Goal: Obtain resource: Download file/media

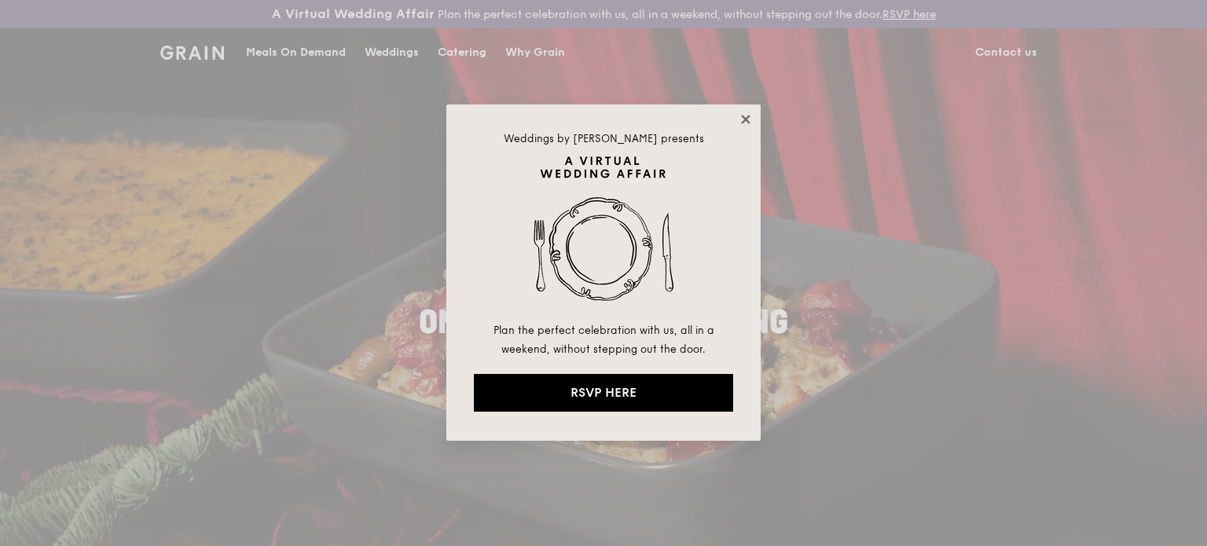
click at [745, 119] on icon at bounding box center [745, 119] width 9 height 9
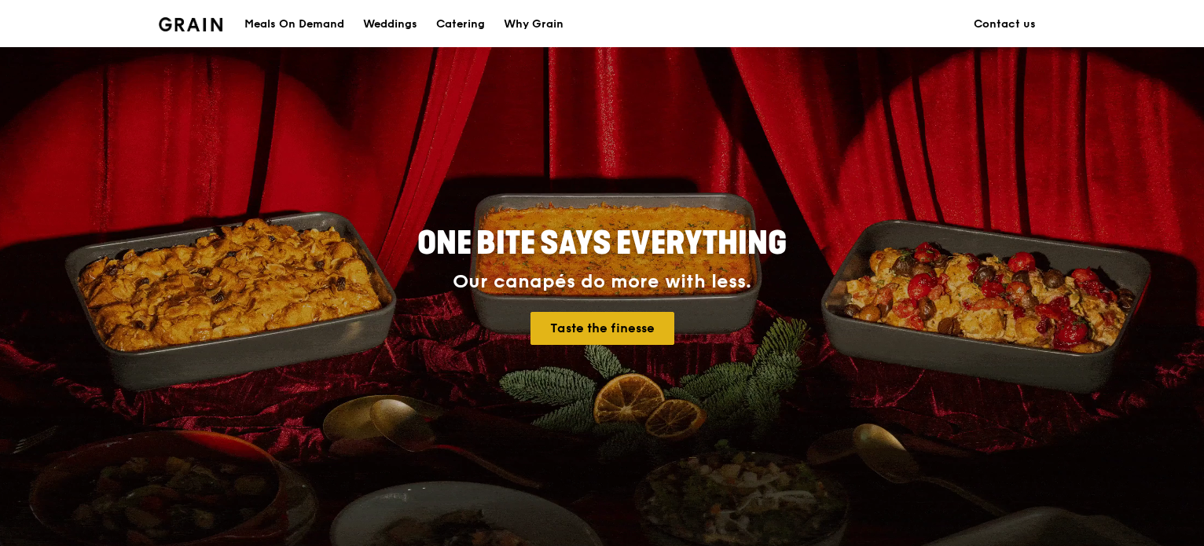
scroll to position [157, 0]
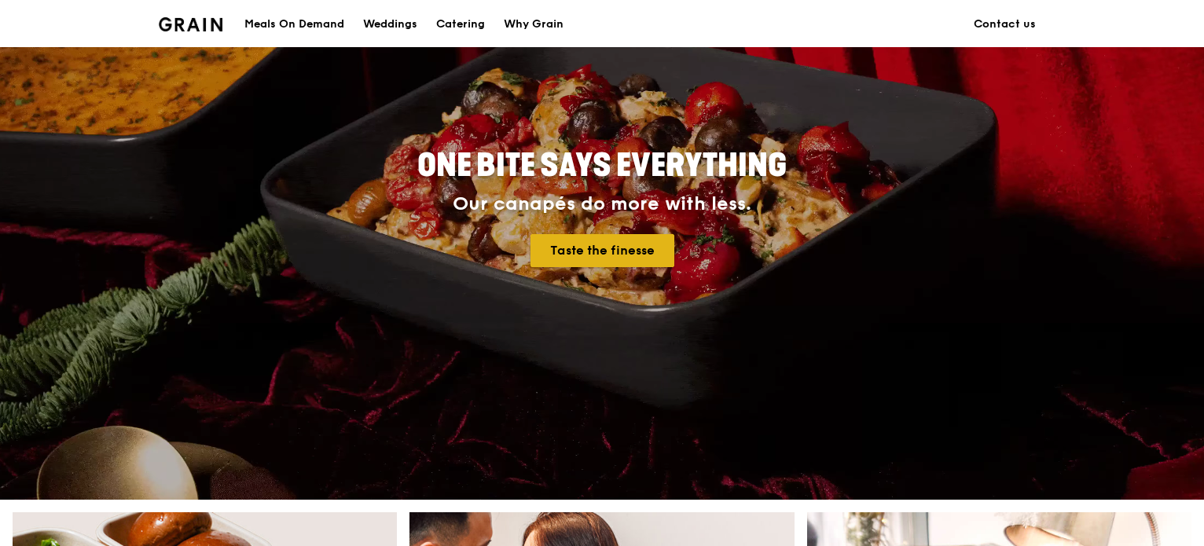
click at [578, 267] on link "Taste the finesse" at bounding box center [602, 250] width 144 height 33
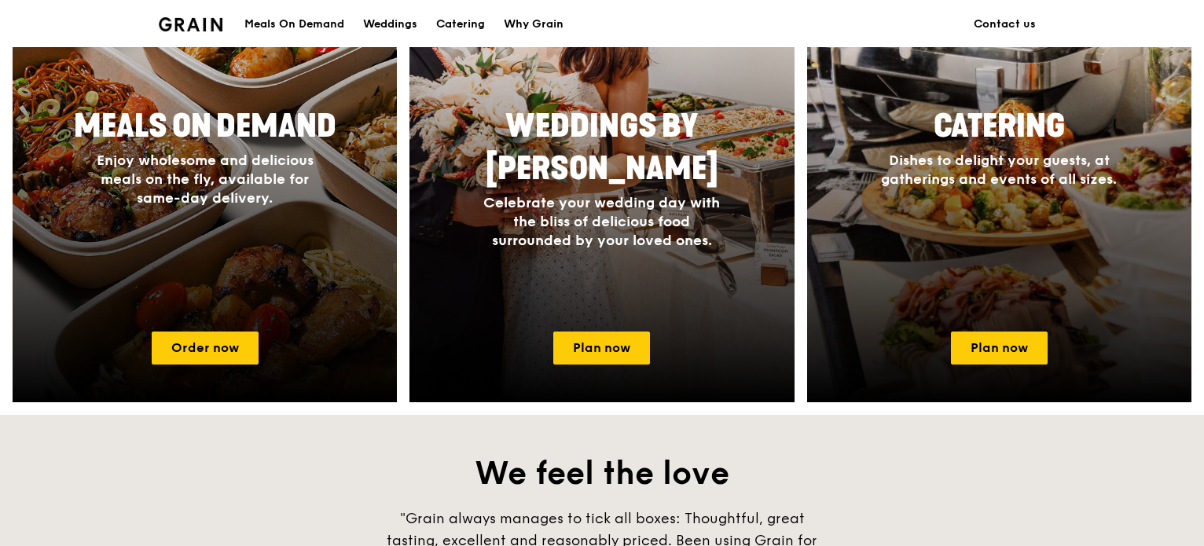
scroll to position [786, 0]
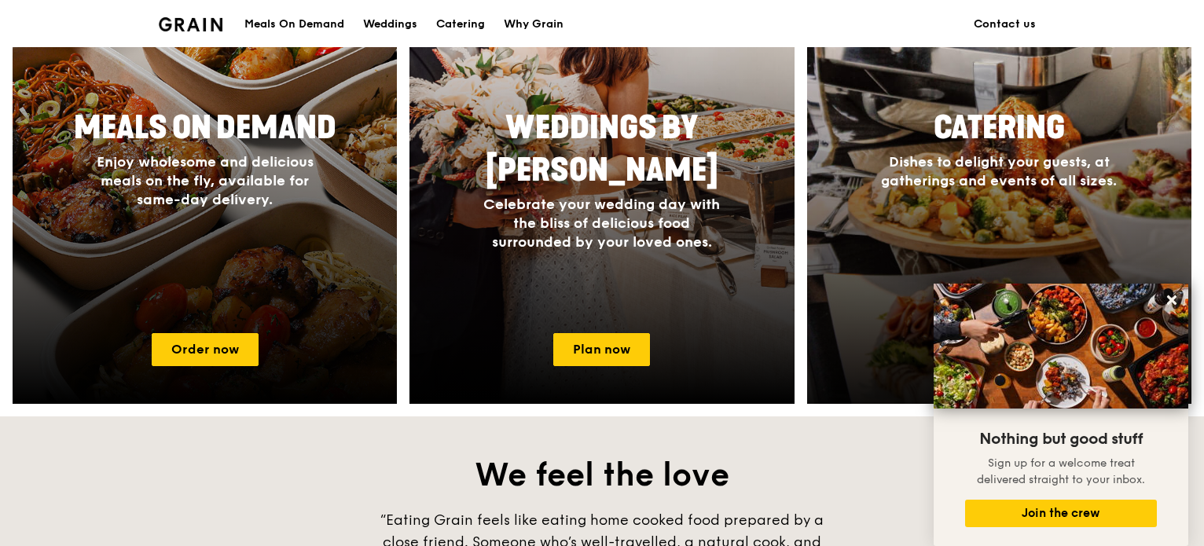
click at [1063, 147] on span "Catering" at bounding box center [998, 128] width 131 height 38
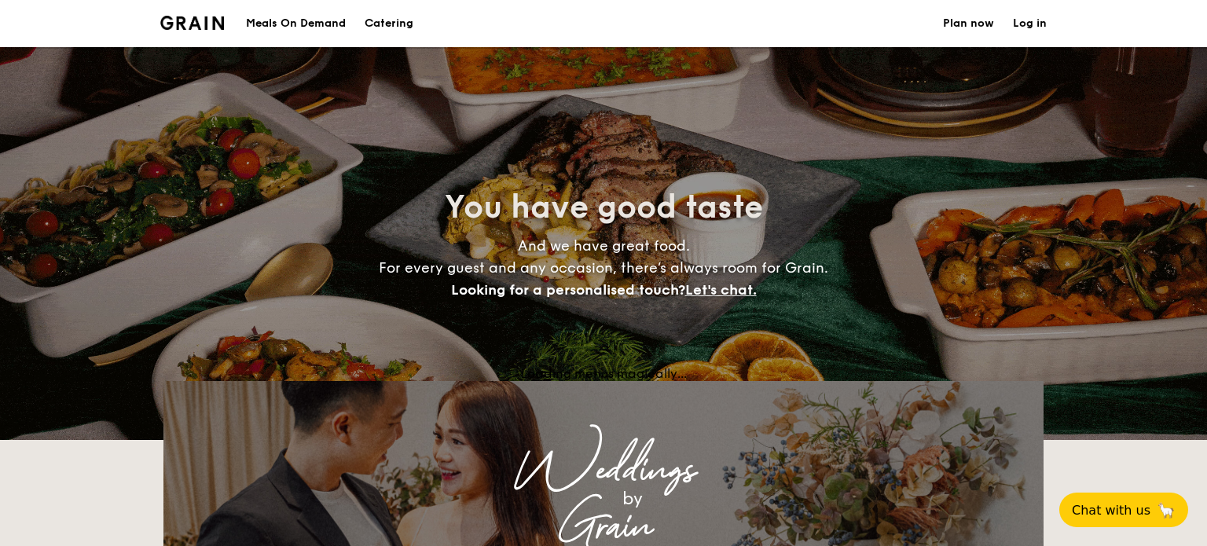
select select
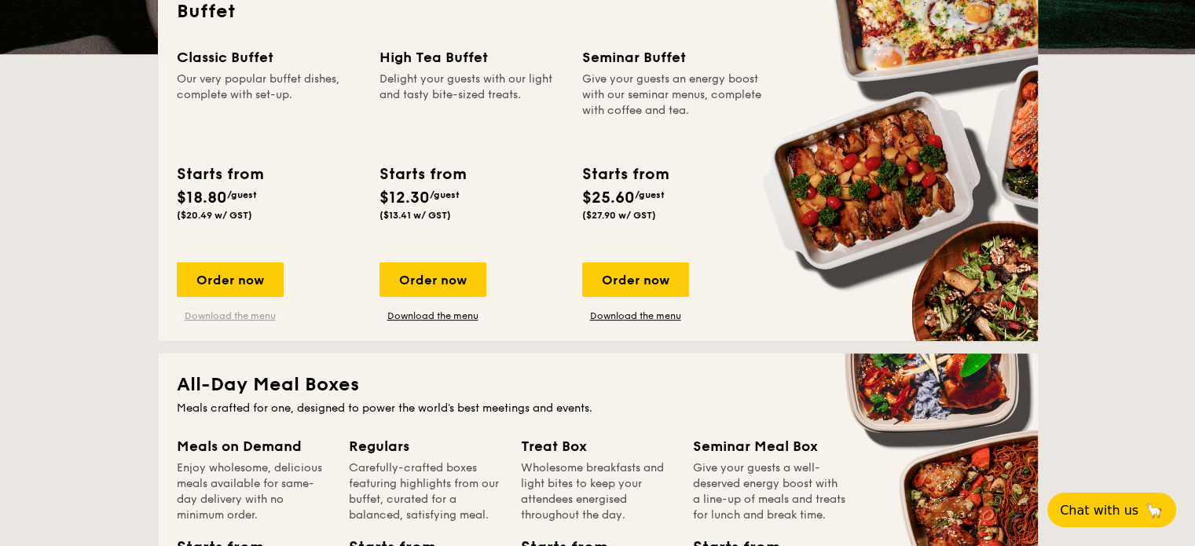
scroll to position [393, 0]
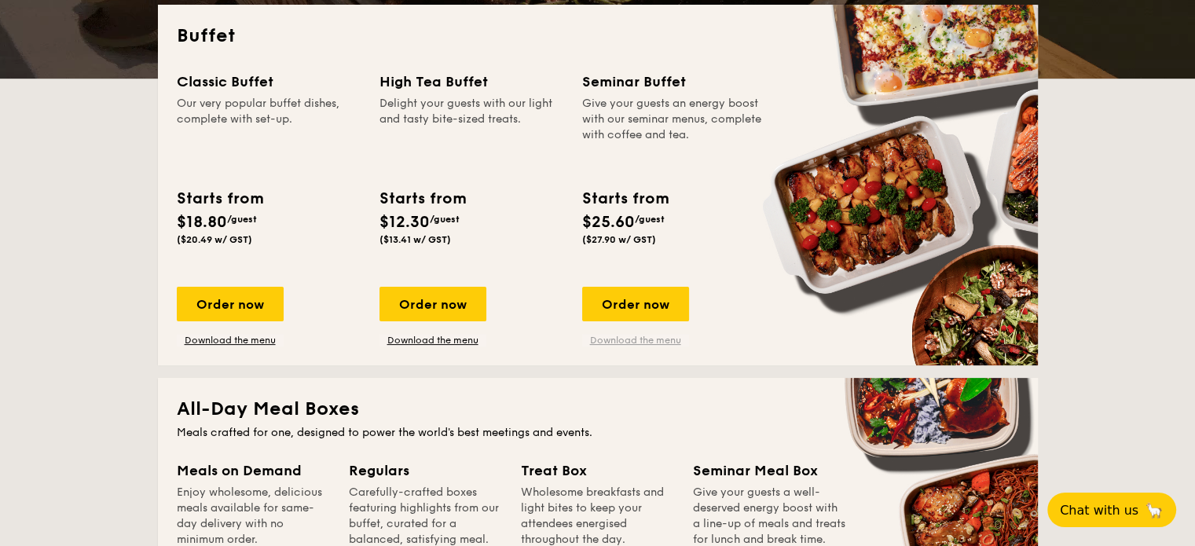
click at [582, 346] on link "Download the menu" at bounding box center [635, 340] width 107 height 13
